Goal: Task Accomplishment & Management: Manage account settings

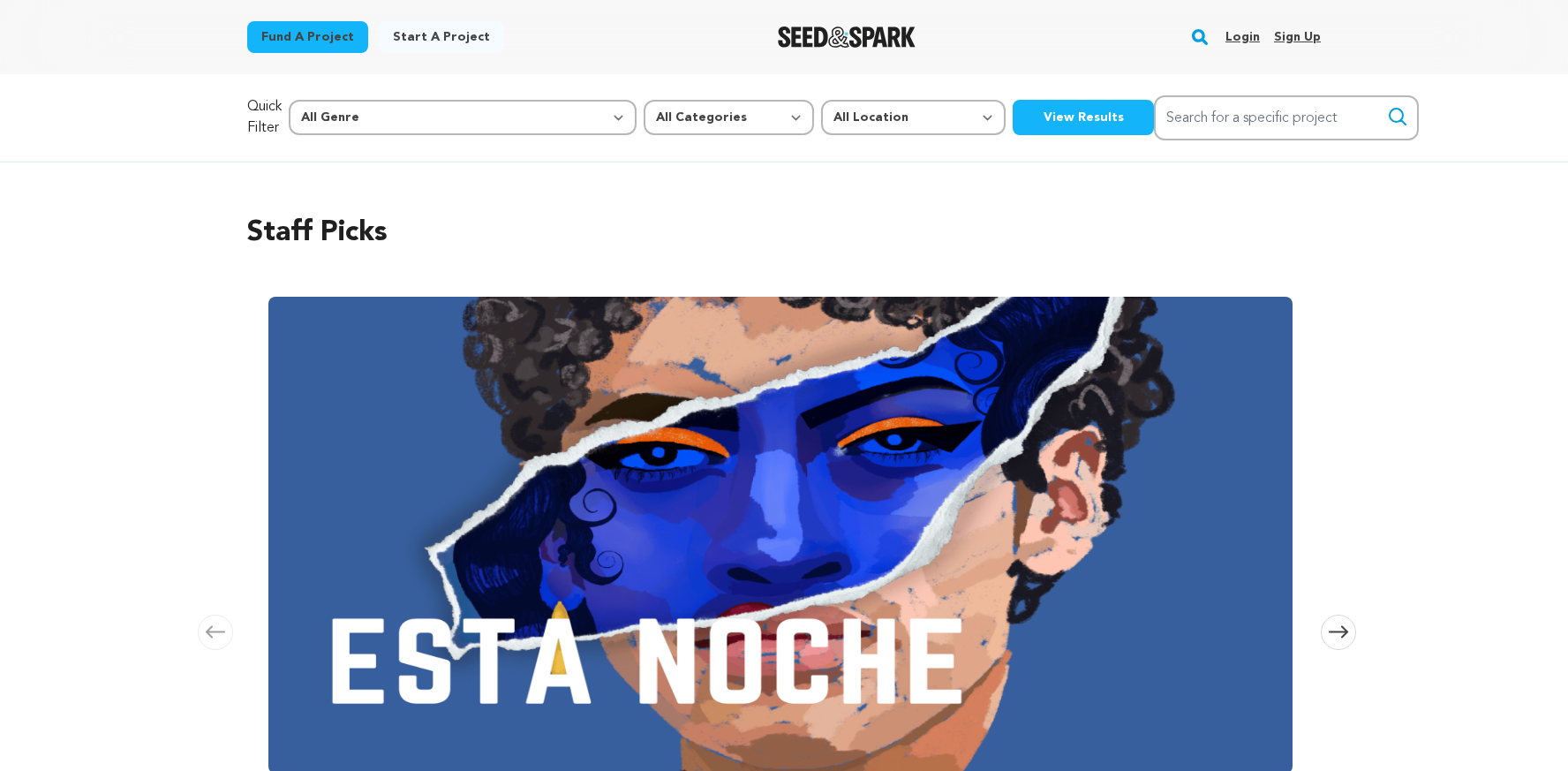
scroll to position [672, 0]
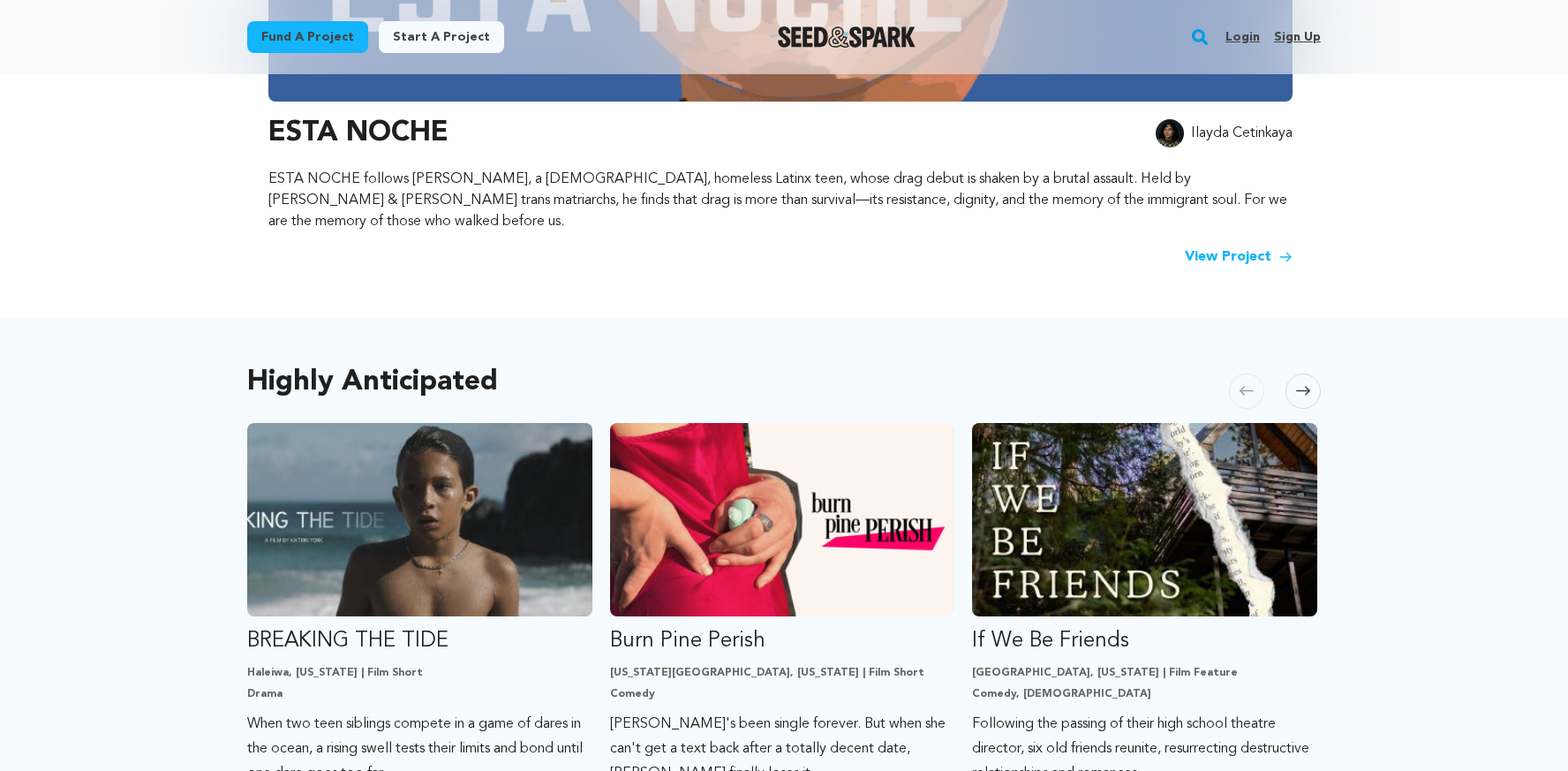
click at [1249, 246] on link "View Project" at bounding box center [1238, 256] width 108 height 21
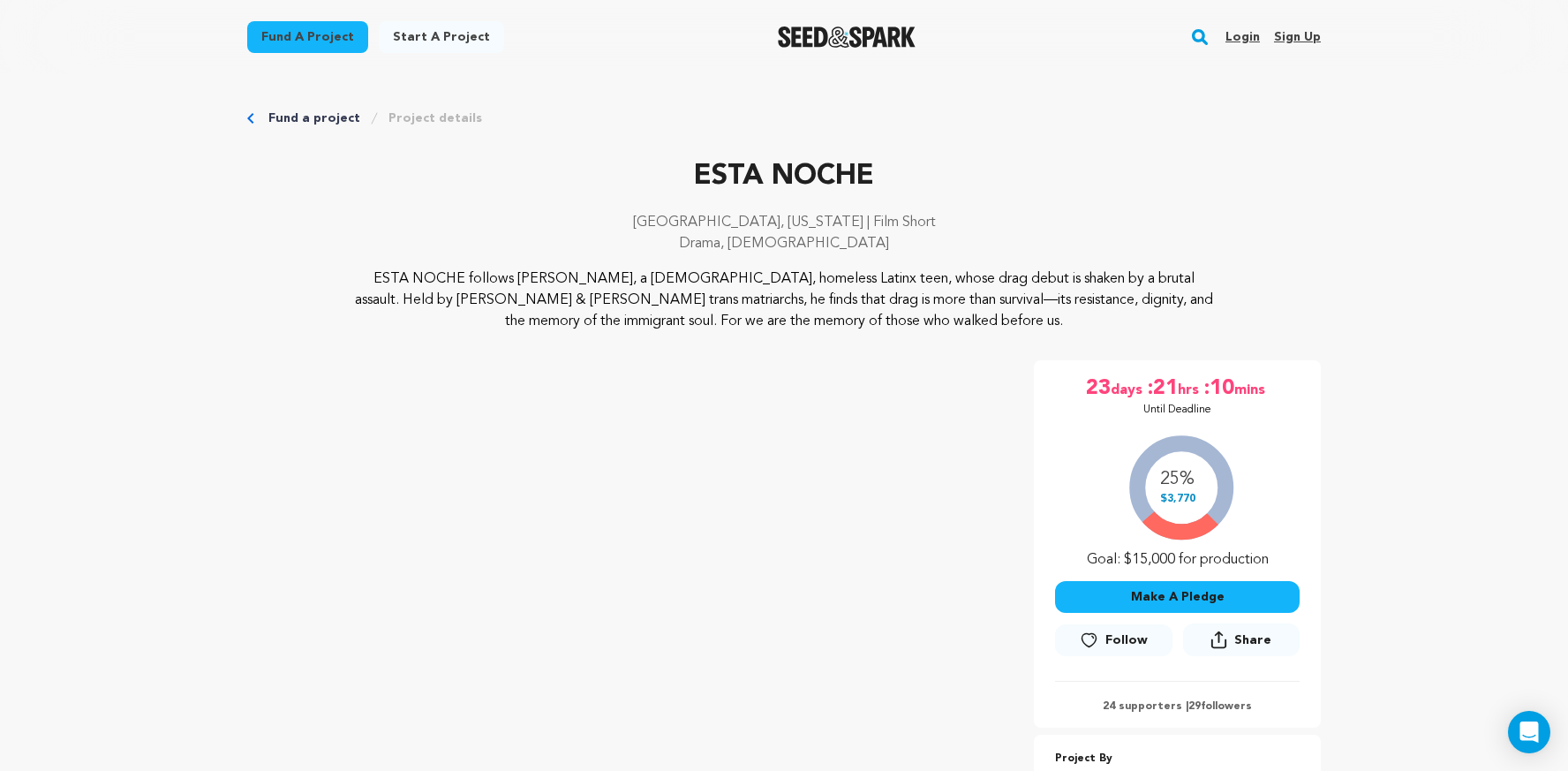
click at [1254, 33] on link "Login" at bounding box center [1243, 36] width 34 height 28
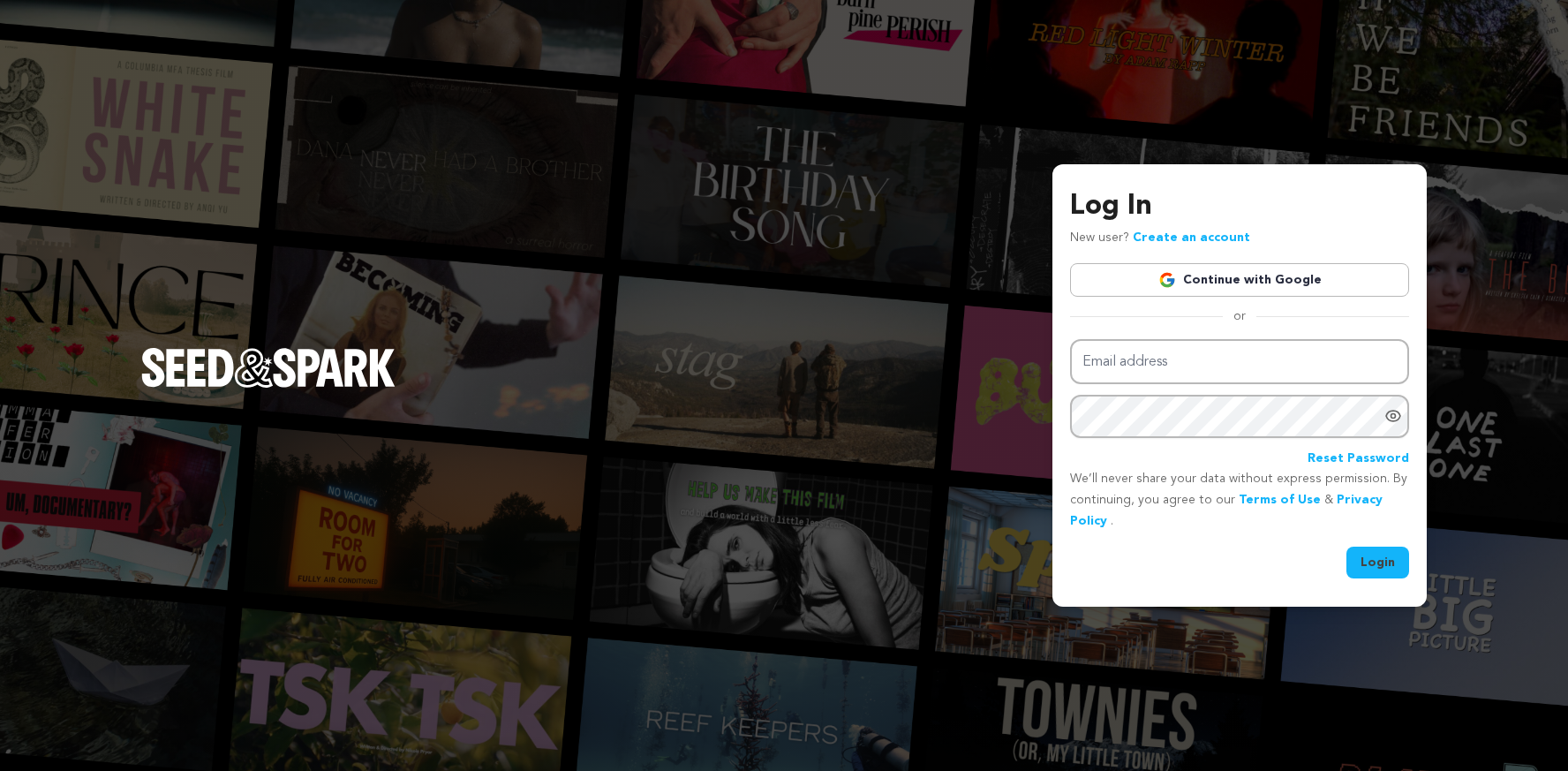
click at [1185, 274] on link "Continue with Google" at bounding box center [1239, 279] width 339 height 34
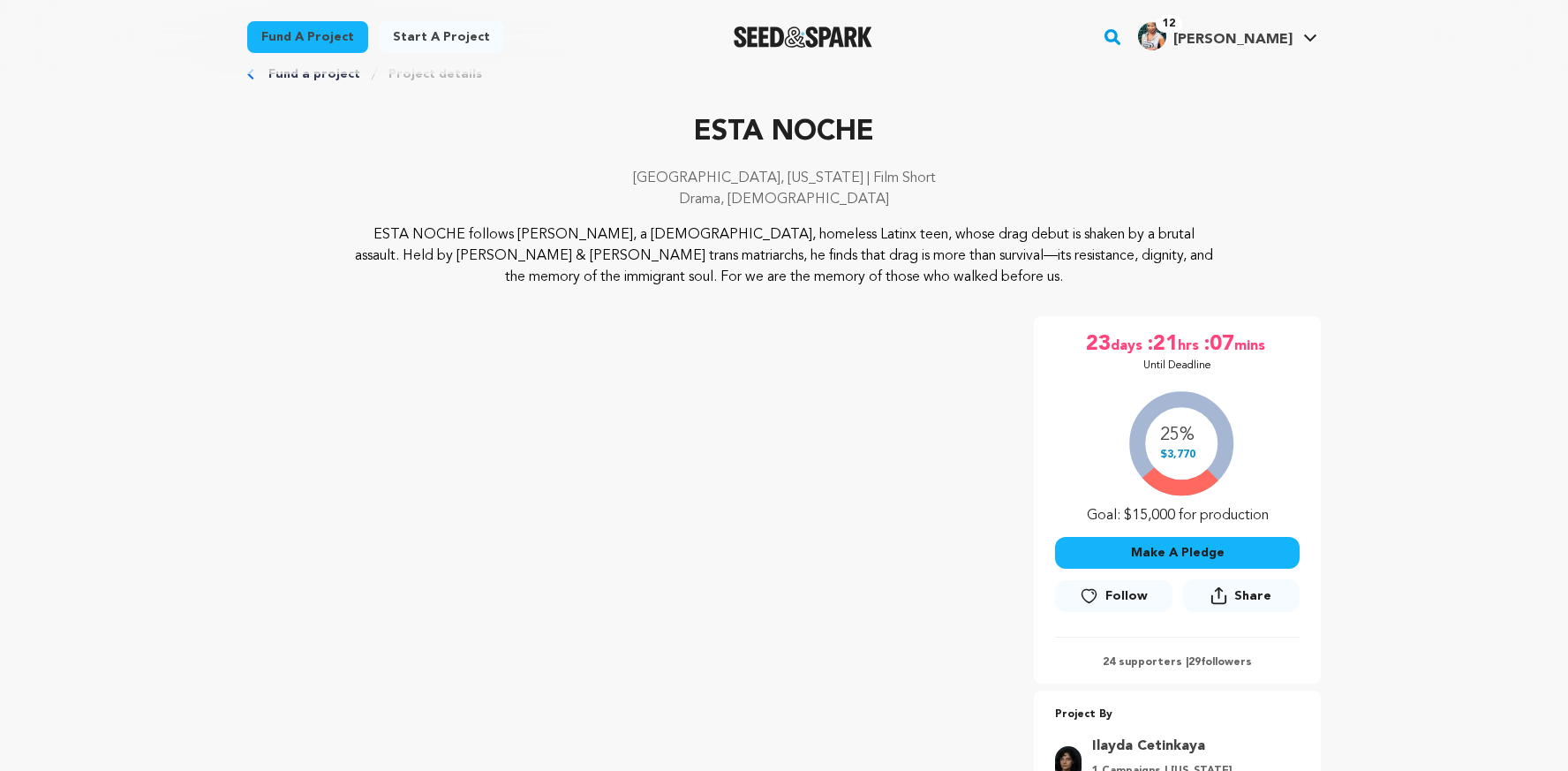
scroll to position [49, 0]
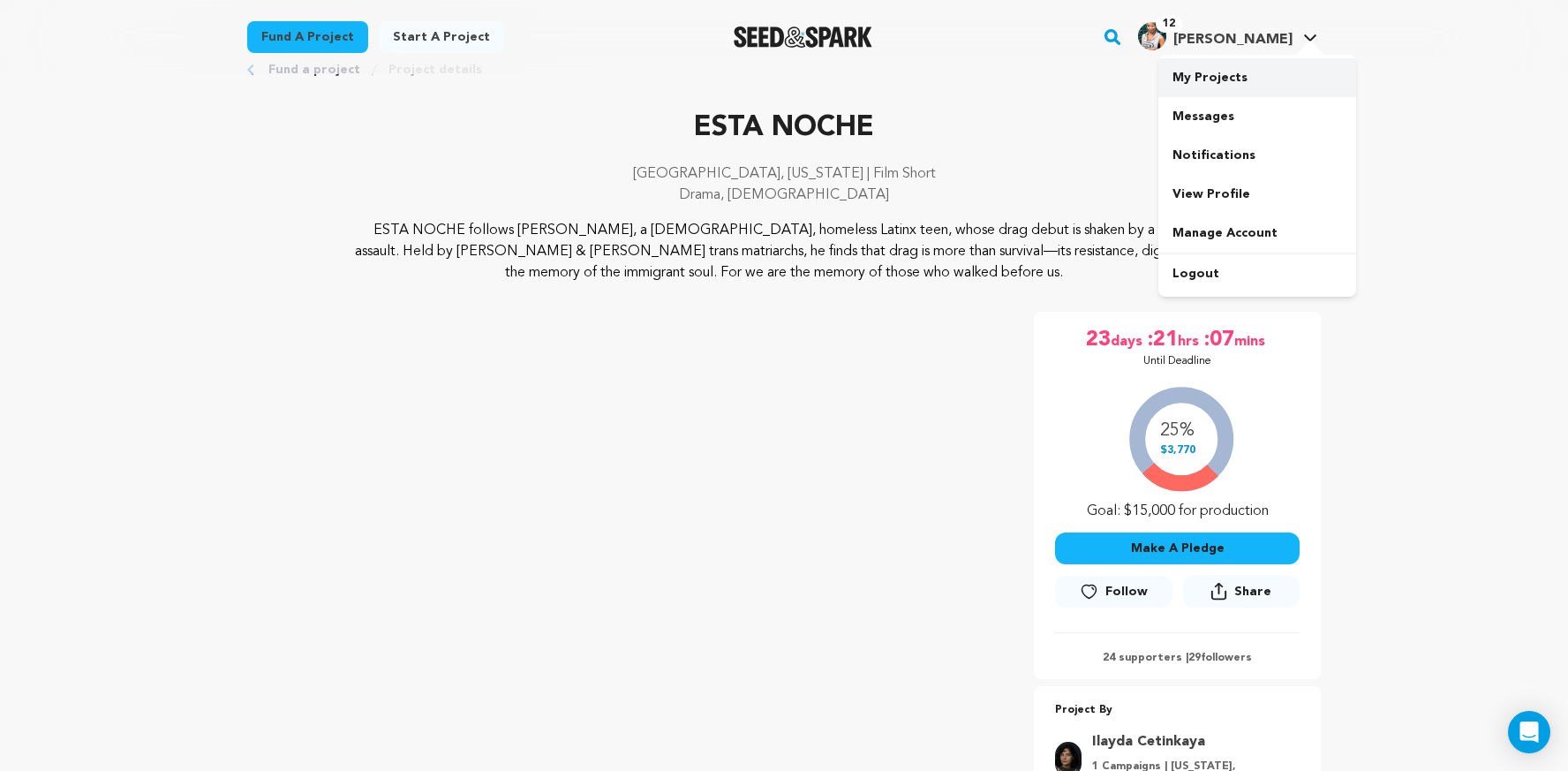
click at [1225, 73] on link "My Projects" at bounding box center [1257, 77] width 197 height 39
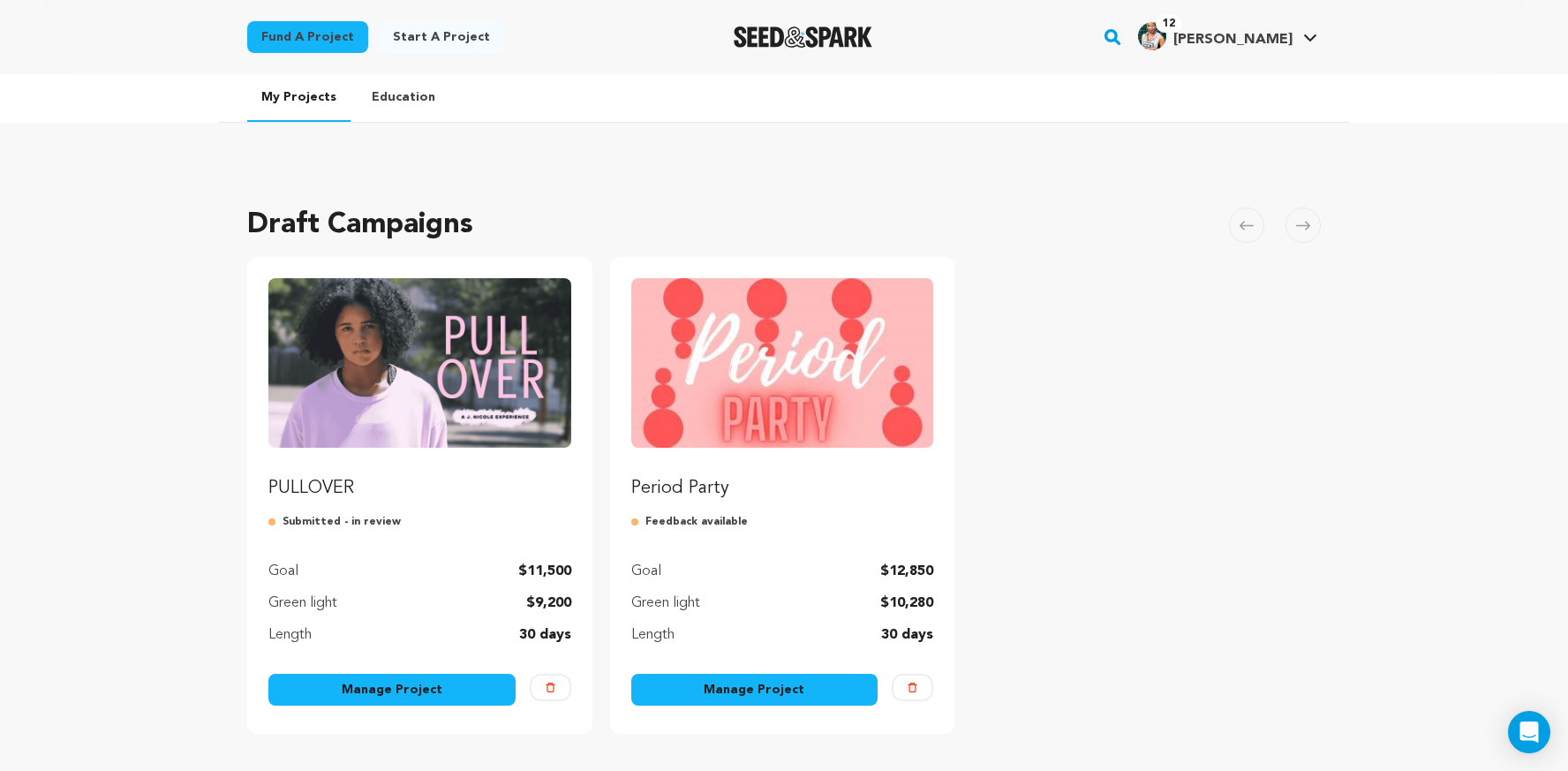
click at [382, 683] on link "Manage Project" at bounding box center [391, 689] width 247 height 32
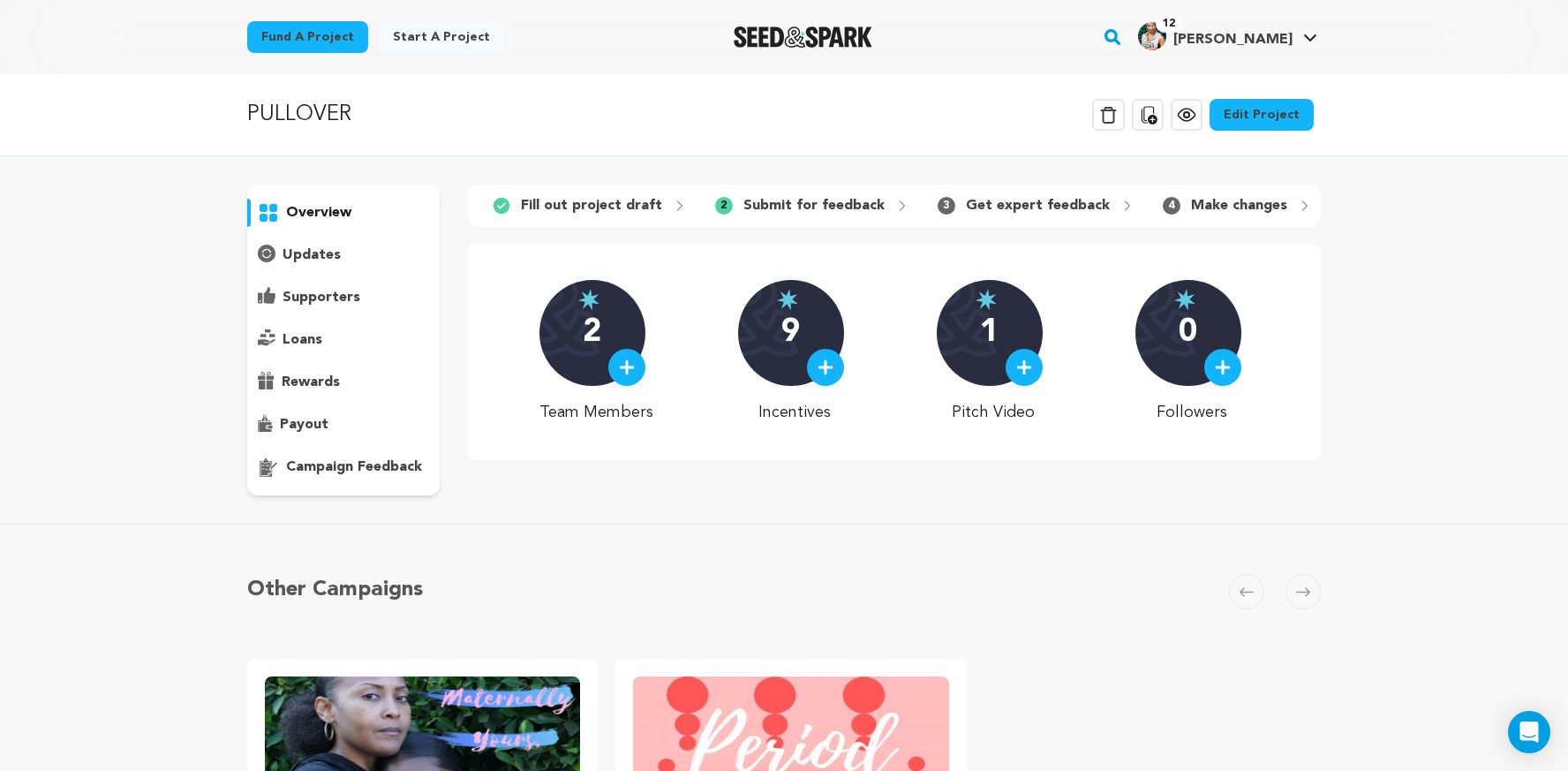
click at [1191, 120] on icon at bounding box center [1186, 115] width 17 height 13
